Goal: Task Accomplishment & Management: Complete application form

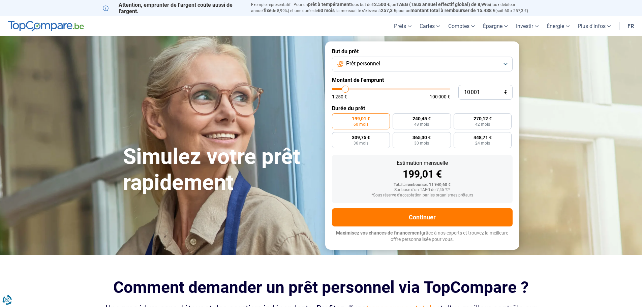
type input "11 000"
type input "11000"
type input "11 250"
type input "11250"
type input "11 750"
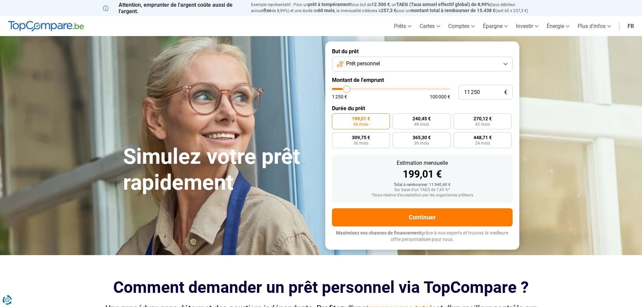
type input "11750"
type input "12 500"
type input "12500"
type input "13 250"
type input "13250"
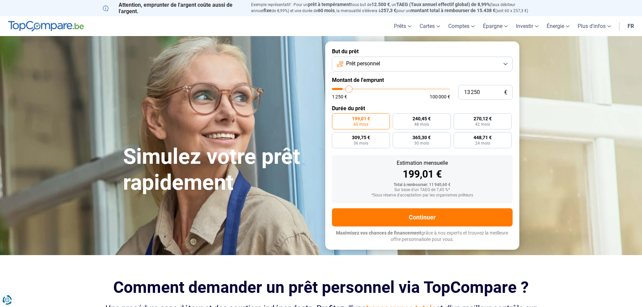
type input "13 500"
type input "13500"
type input "14 500"
type input "14500"
type input "14 750"
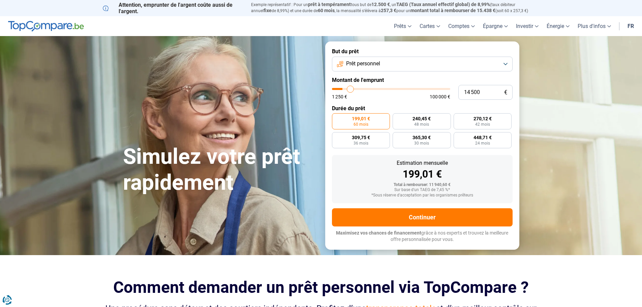
type input "14750"
type input "15 500"
type input "15500"
type input "16 000"
type input "16000"
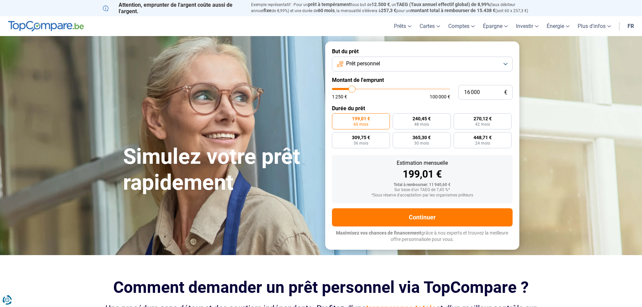
type input "16 250"
type input "16250"
type input "16 500"
type input "16500"
type input "17 250"
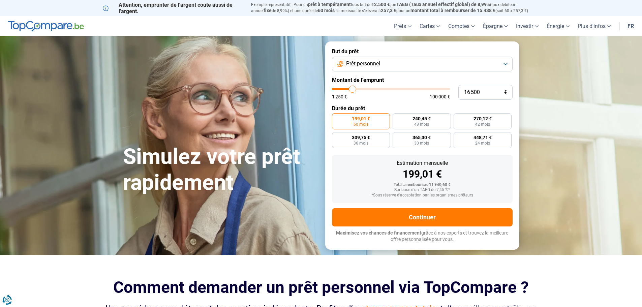
type input "17250"
type input "17 500"
type input "17500"
type input "17 750"
type input "17750"
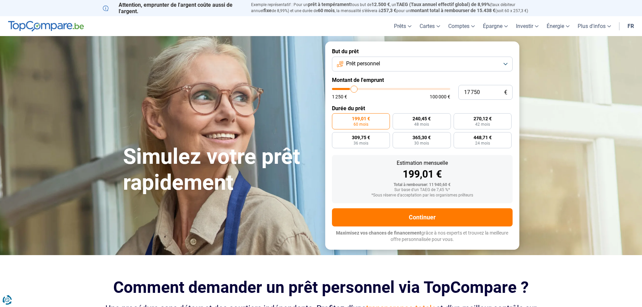
type input "18 000"
type input "18000"
type input "18 500"
type input "18500"
type input "18 750"
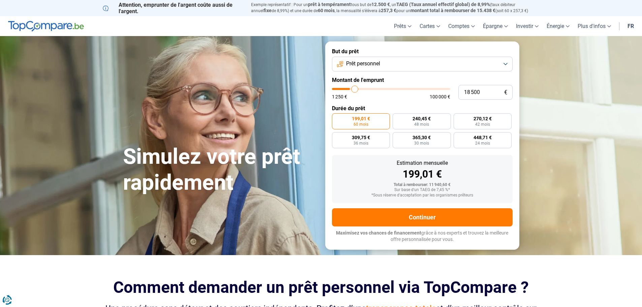
type input "18750"
type input "19 000"
type input "19000"
type input "19 750"
type input "19750"
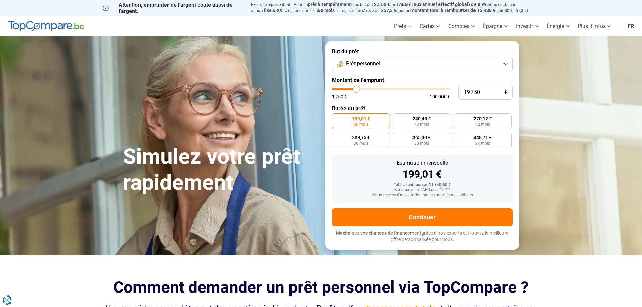
type input "20 000"
type input "20000"
type input "20 250"
type input "20250"
type input "20 750"
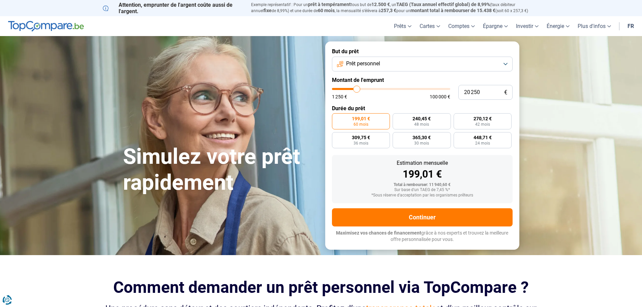
type input "20750"
type input "21 250"
type input "21250"
type input "21 500"
type input "21500"
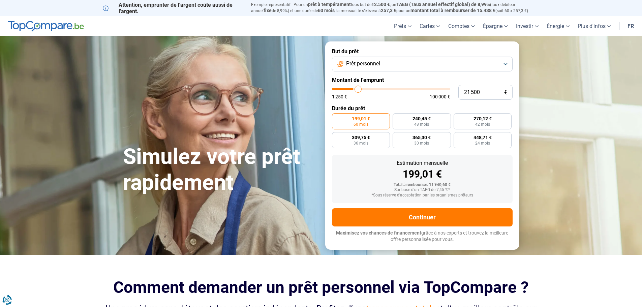
type input "21 750"
type input "21750"
type input "22 250"
type input "22250"
type input "22 750"
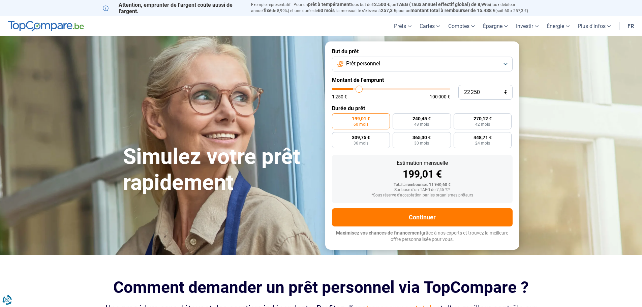
type input "22750"
type input "23 000"
type input "23000"
type input "23 250"
type input "23250"
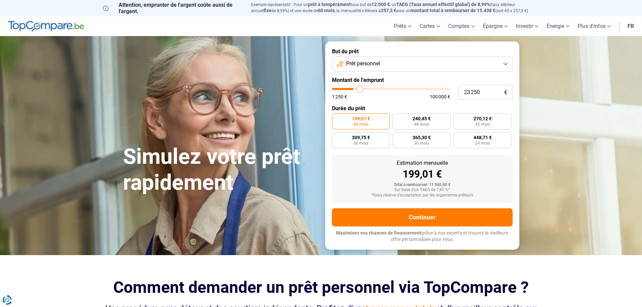
type input "23 750"
type input "23750"
type input "24 250"
type input "24250"
type input "24 500"
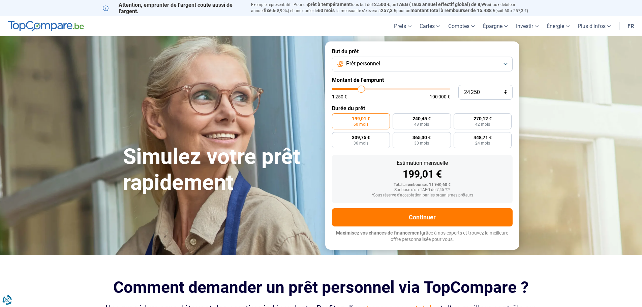
type input "24500"
type input "25 000"
type input "25000"
type input "25 250"
type input "25250"
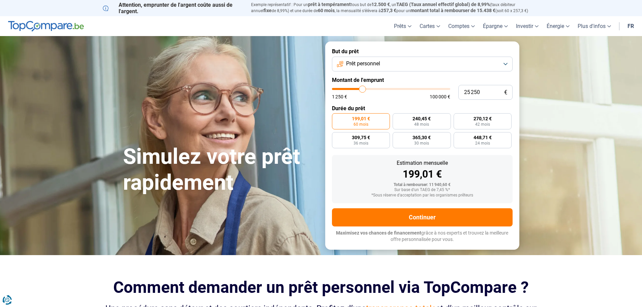
type input "26 250"
type input "26250"
type input "26 500"
type input "26500"
type input "27 250"
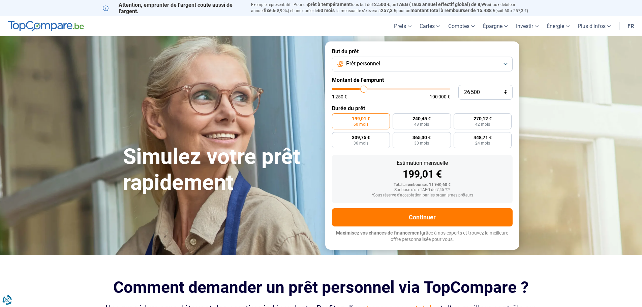
type input "27250"
type input "27 500"
type input "27500"
type input "27 750"
type input "27750"
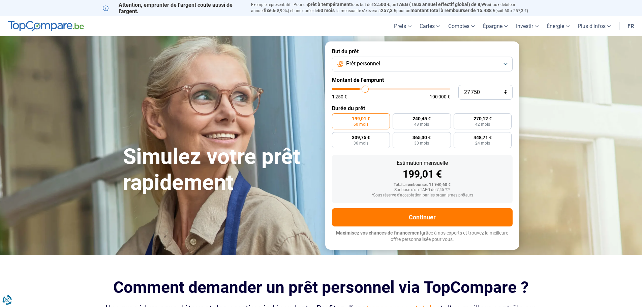
type input "28 000"
type input "28000"
type input "28 750"
type input "28750"
type input "29 000"
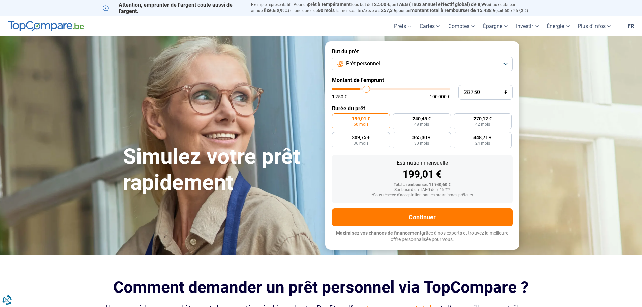
type input "29000"
type input "29 250"
type input "29250"
type input "29 500"
type input "29500"
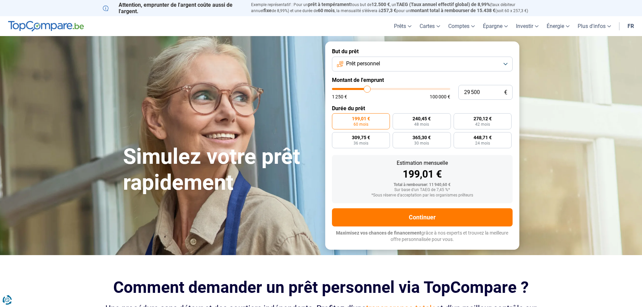
type input "30 250"
type input "30250"
type input "30 500"
type input "30500"
type input "30 750"
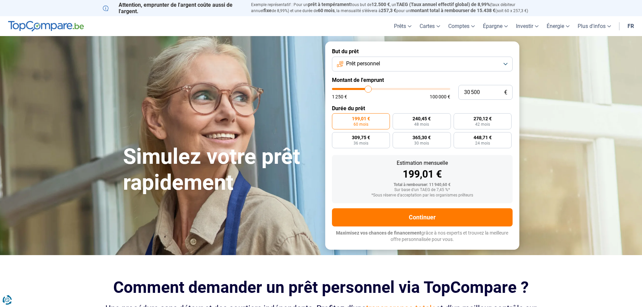
type input "30750"
type input "31 250"
type input "31250"
type input "32 250"
type input "32250"
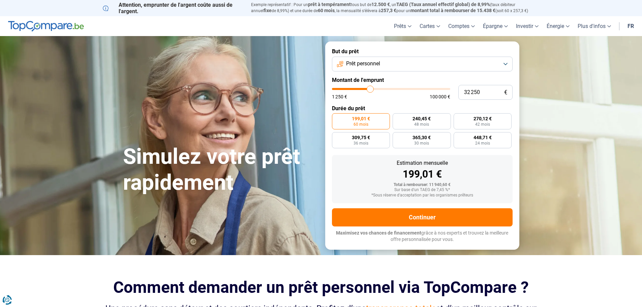
type input "32 750"
type input "32750"
type input "33 250"
type input "33250"
type input "33 750"
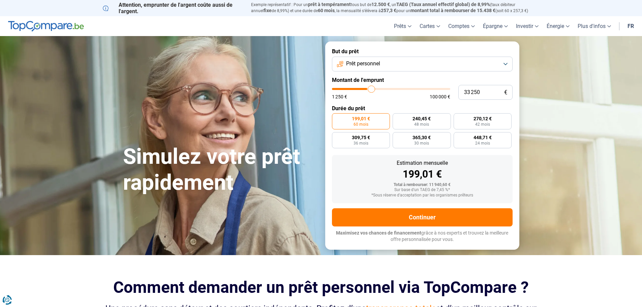
type input "33750"
type input "34 000"
type input "34000"
type input "34 250"
type input "34250"
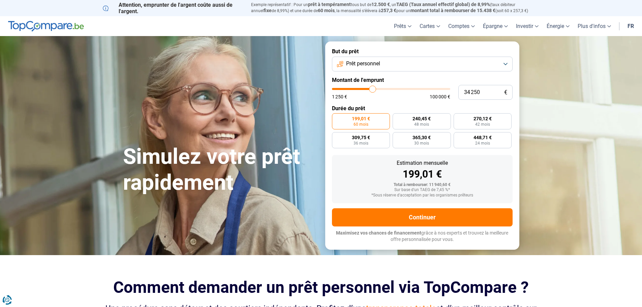
type input "35 000"
type input "35000"
type input "35 250"
type input "35250"
type input "35 500"
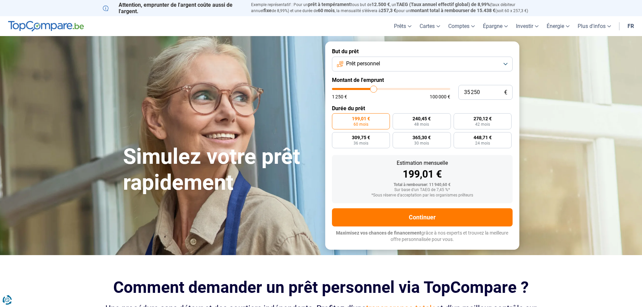
type input "35500"
type input "35 750"
type input "35750"
type input "36 500"
type input "36500"
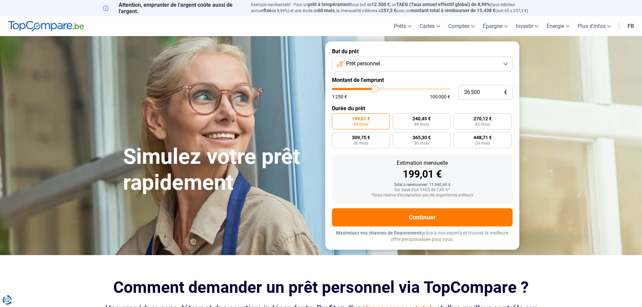
type input "36 750"
type input "36750"
type input "37 250"
type input "37250"
type input "37 750"
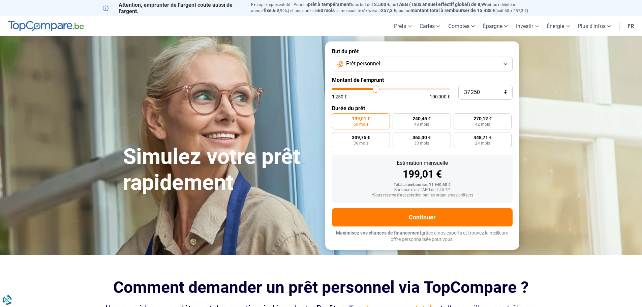
type input "37750"
type input "38 000"
type input "38000"
type input "38 250"
type input "38250"
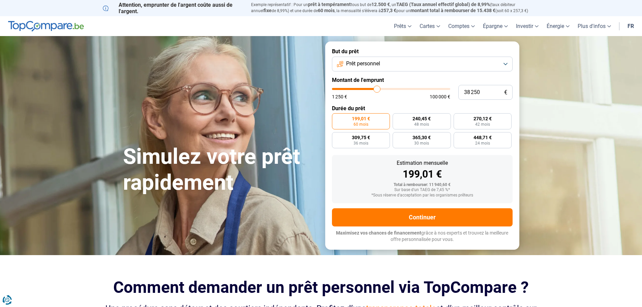
type input "38 750"
type input "38750"
type input "39 250"
type input "39250"
type input "39 500"
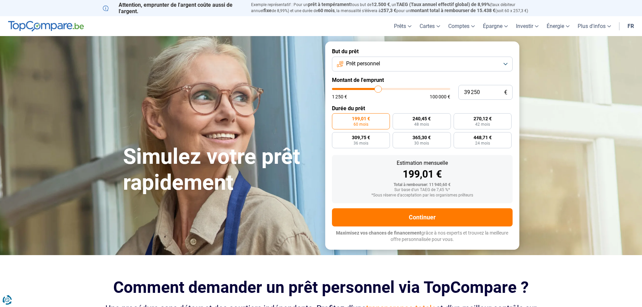
type input "39500"
type input "40 000"
type input "40000"
type input "40 250"
type input "40250"
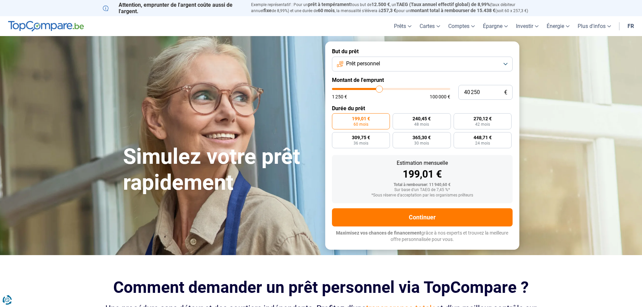
type input "41 000"
type input "41000"
type input "41 250"
type input "41250"
type input "41 500"
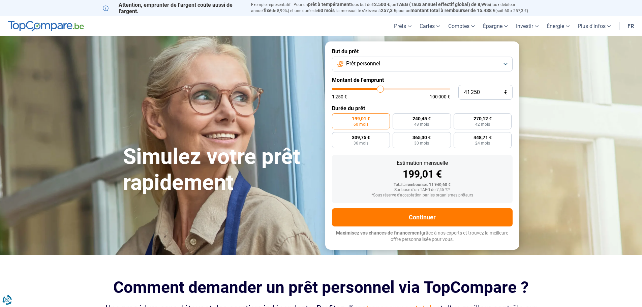
type input "41500"
type input "42 000"
type input "42000"
type input "42 500"
type input "42500"
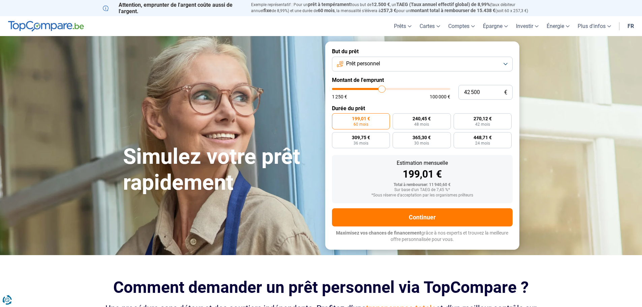
type input "42 750"
type input "42750"
type input "43 000"
type input "43000"
type input "43 750"
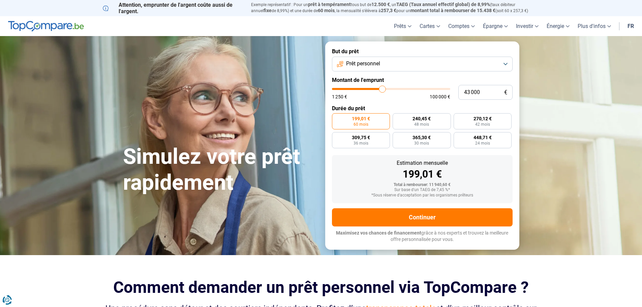
type input "43750"
type input "44 000"
type input "44000"
type input "44 250"
type input "44250"
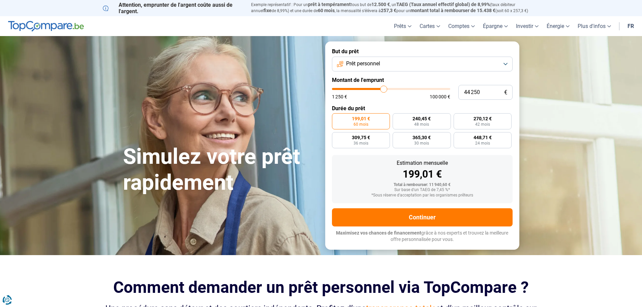
type input "45 000"
type input "45000"
type input "45 250"
type input "45250"
type input "45 500"
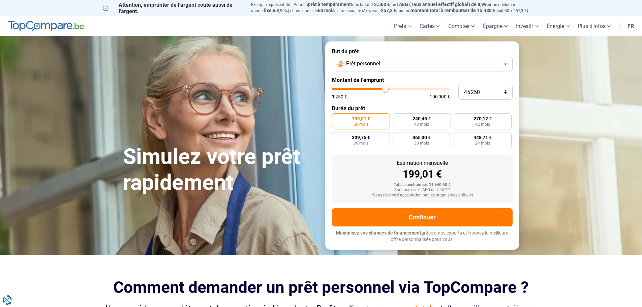
type input "45500"
type input "45 750"
type input "45750"
type input "46 500"
type input "46500"
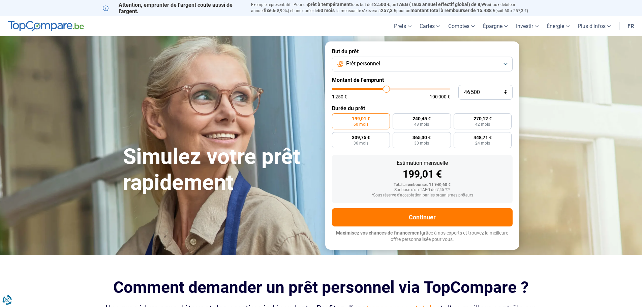
type input "46 750"
type input "46750"
type input "47 000"
type input "47000"
type input "47 250"
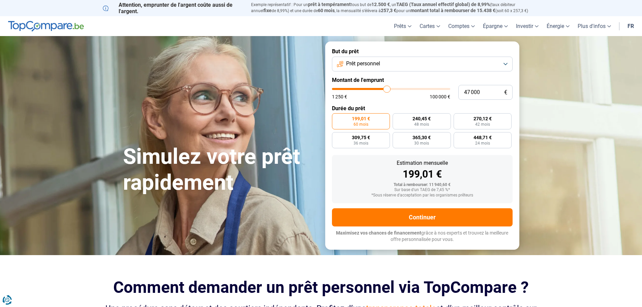
type input "47250"
type input "48 000"
type input "48000"
type input "48 250"
type input "48250"
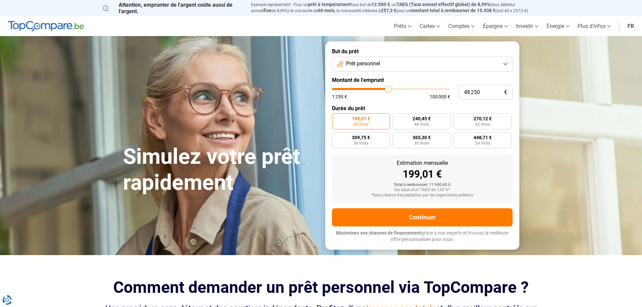
type input "48 500"
type input "48500"
type input "49 000"
type input "49000"
type input "49 500"
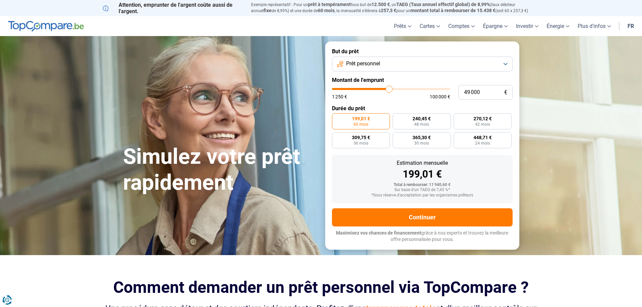
type input "49500"
type input "49 750"
type input "49750"
type input "50 000"
type input "50000"
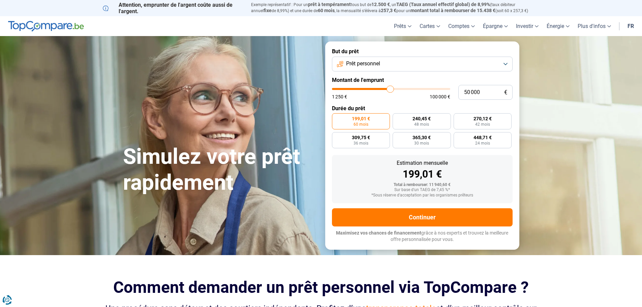
type input "50 500"
type input "50500"
type input "50 250"
type input "50250"
type input "50 000"
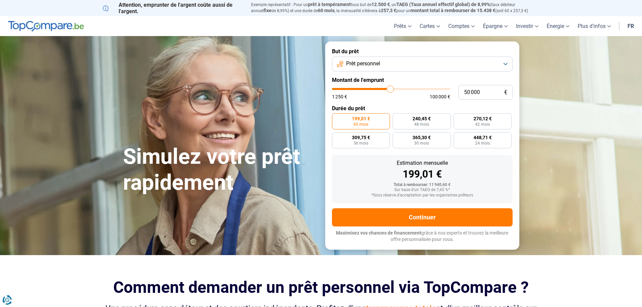
drag, startPoint x: 345, startPoint y: 88, endPoint x: 390, endPoint y: 85, distance: 45.3
type input "50000"
click at [390, 88] on input "range" at bounding box center [391, 89] width 118 height 2
radio input "false"
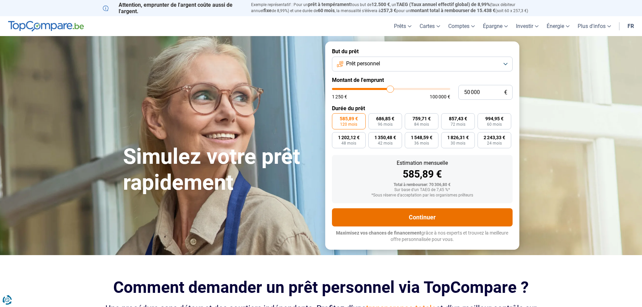
click at [424, 214] on button "Continuer" at bounding box center [422, 217] width 181 height 18
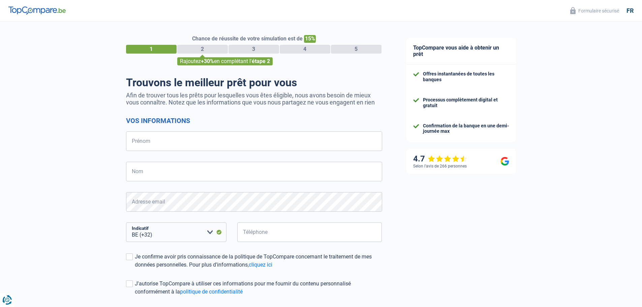
select select "32"
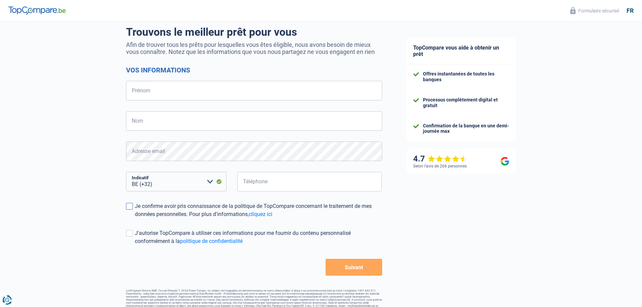
scroll to position [59, 0]
